Goal: Information Seeking & Learning: Learn about a topic

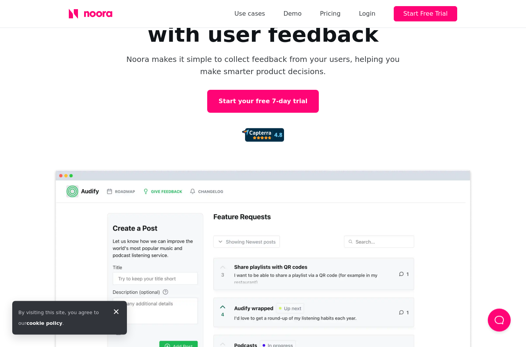
click at [117, 317] on icon at bounding box center [116, 312] width 9 height 9
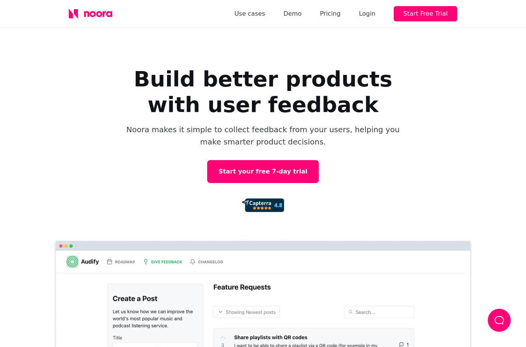
click at [341, 13] on link "Pricing" at bounding box center [330, 13] width 21 height 11
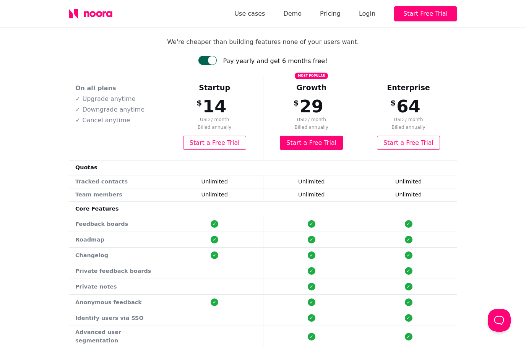
scroll to position [40, 0]
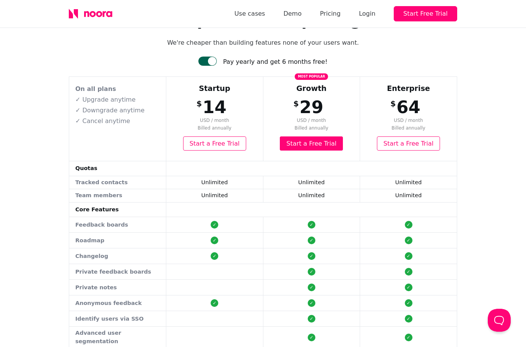
click at [220, 55] on div "Simple and fair pricing We're cheaper than building features none of your users…" at bounding box center [263, 292] width 389 height 562
click at [221, 55] on div "Simple and fair pricing We're cheaper than building features none of your users…" at bounding box center [263, 292] width 389 height 562
click at [212, 64] on div at bounding box center [208, 61] width 18 height 9
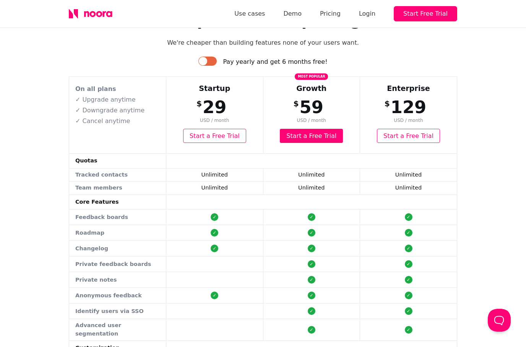
click at [207, 64] on div at bounding box center [203, 61] width 8 height 8
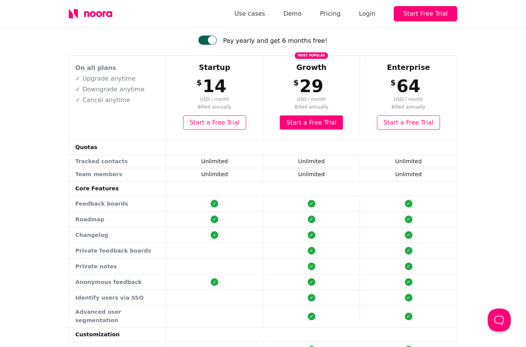
scroll to position [23, 0]
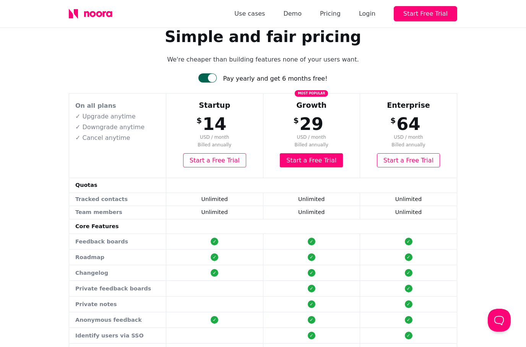
click at [435, 112] on div "$ 64 USD / month Billed annually" at bounding box center [409, 130] width 96 height 39
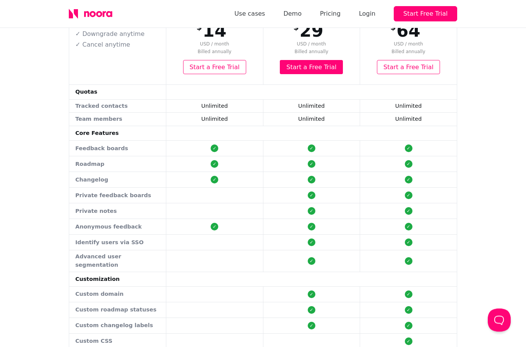
scroll to position [0, 0]
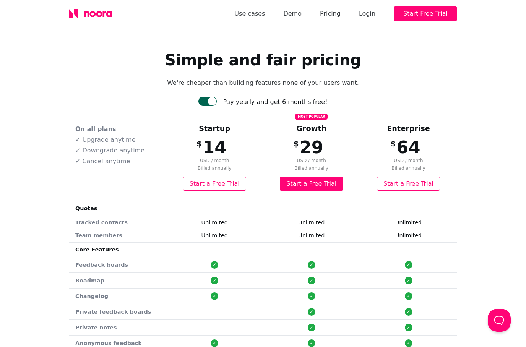
click at [265, 18] on link "Use cases" at bounding box center [250, 13] width 31 height 11
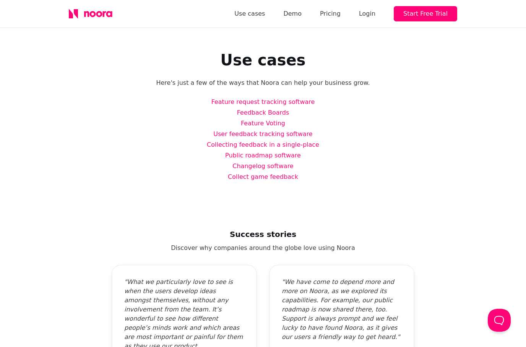
click at [302, 14] on link "Demo" at bounding box center [292, 13] width 18 height 11
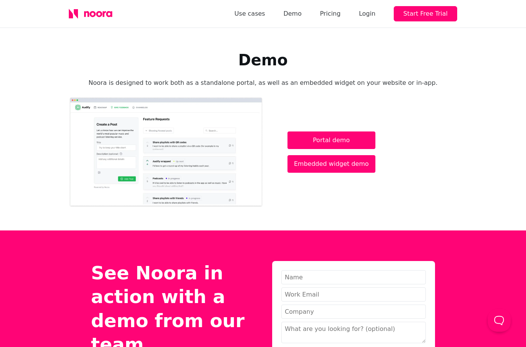
click at [350, 143] on link "Portal demo" at bounding box center [332, 141] width 88 height 18
click at [338, 15] on link "Pricing" at bounding box center [330, 13] width 21 height 11
